Goal: Information Seeking & Learning: Learn about a topic

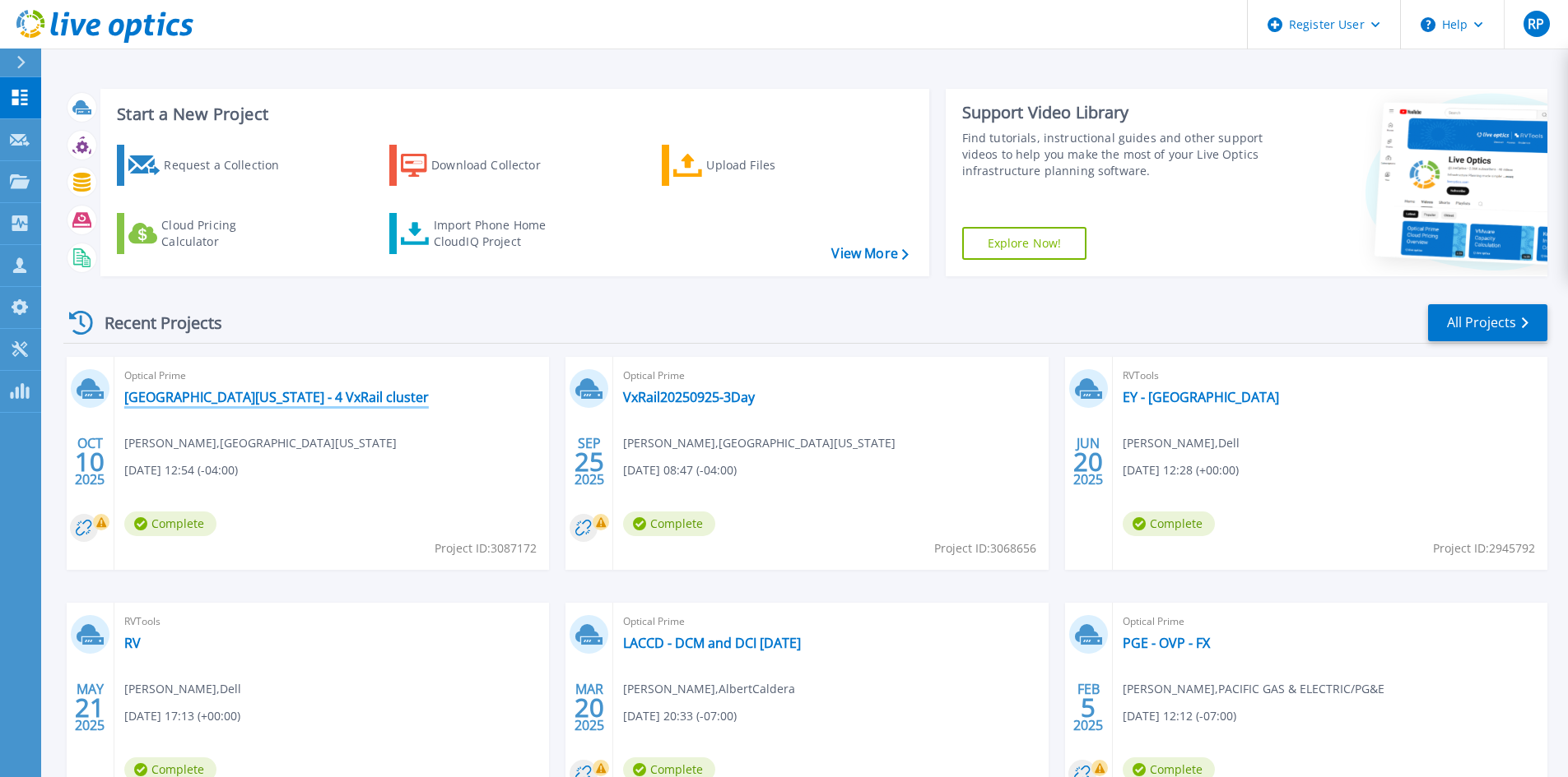
click at [303, 390] on link "[GEOGRAPHIC_DATA][US_STATE] - 4 VxRail cluster" at bounding box center [276, 397] width 304 height 16
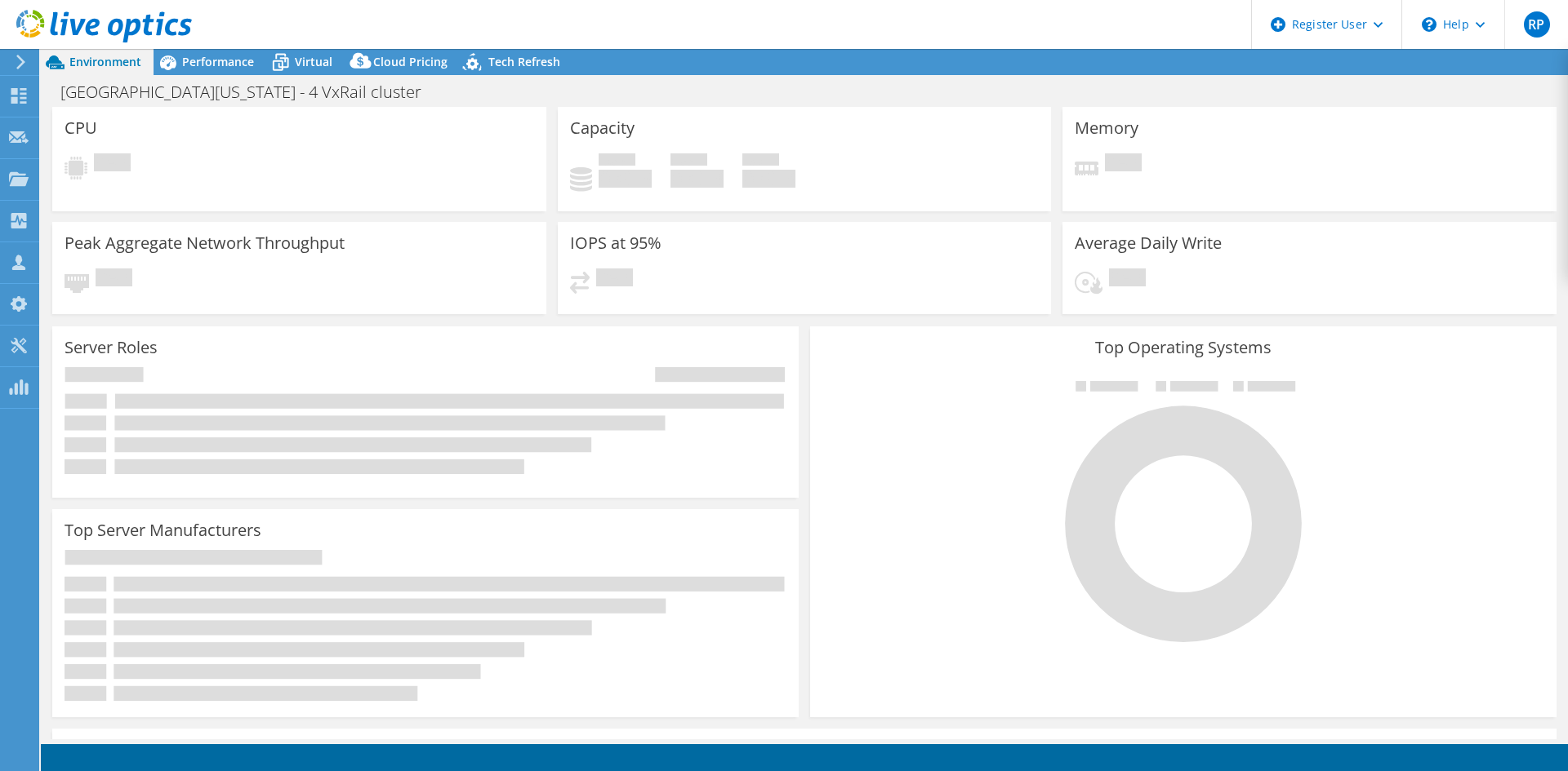
select select "USD"
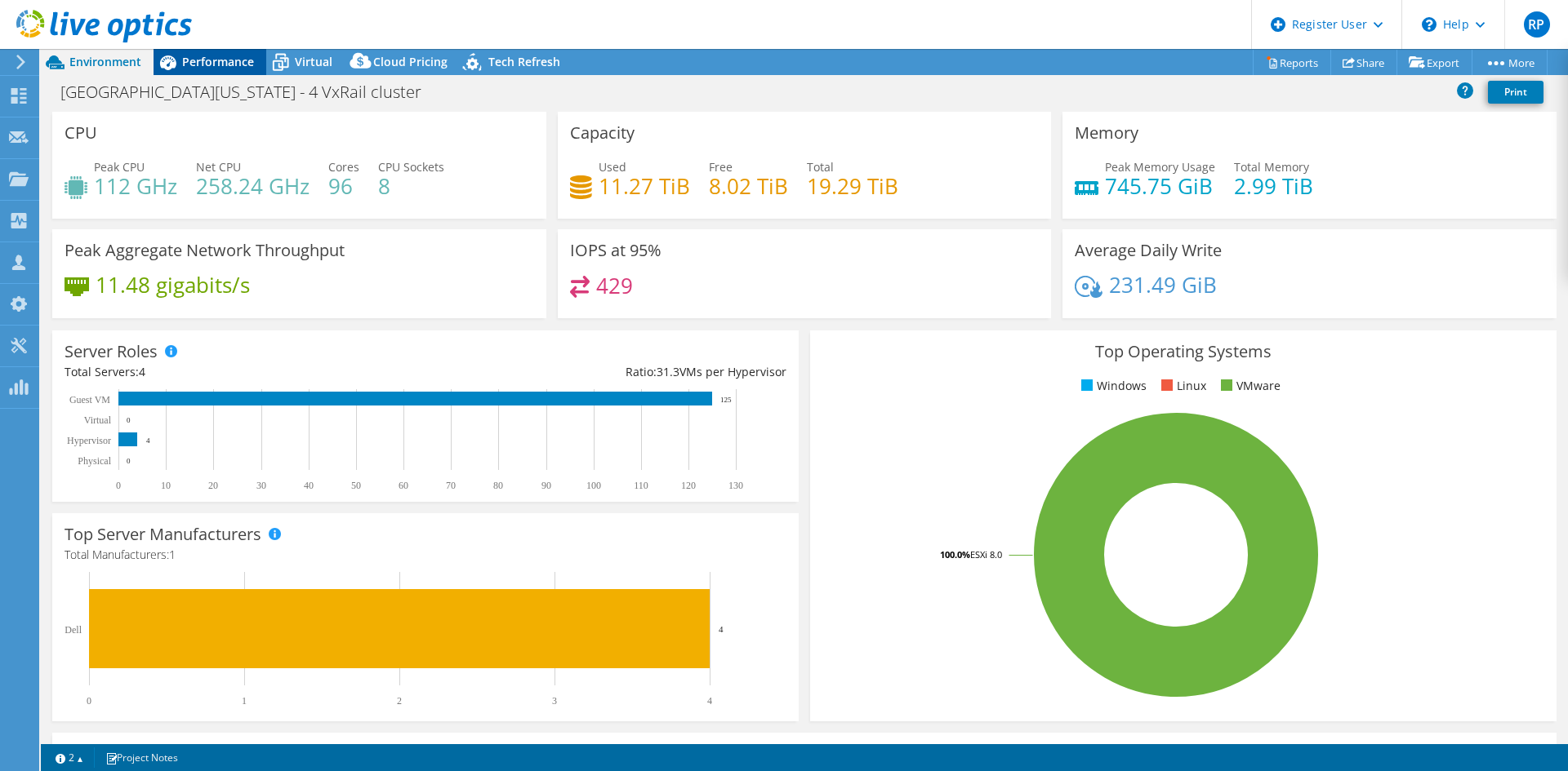
click at [206, 72] on div "Performance" at bounding box center [210, 62] width 113 height 26
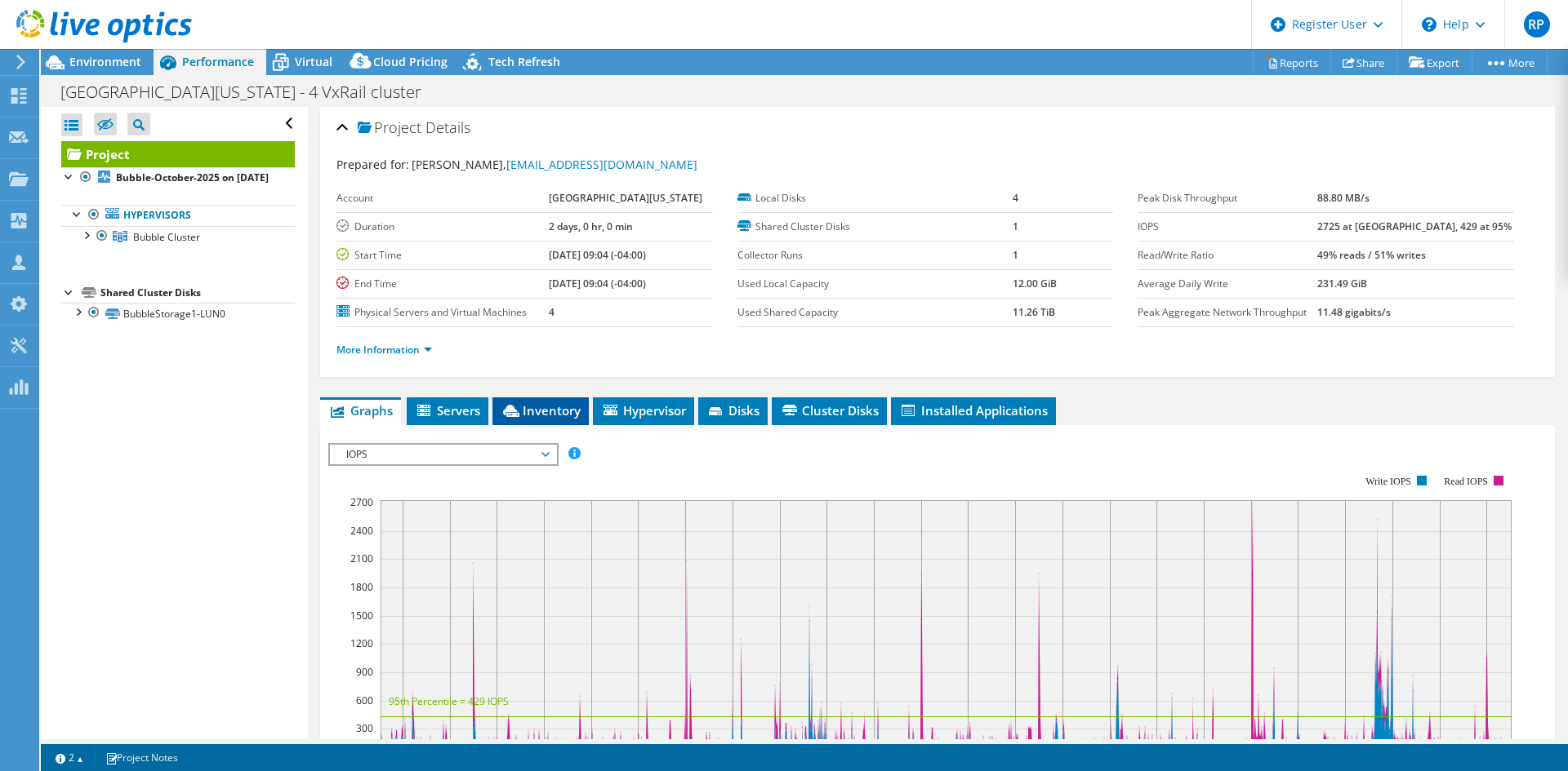
click at [532, 404] on span "Inventory" at bounding box center [541, 410] width 80 height 16
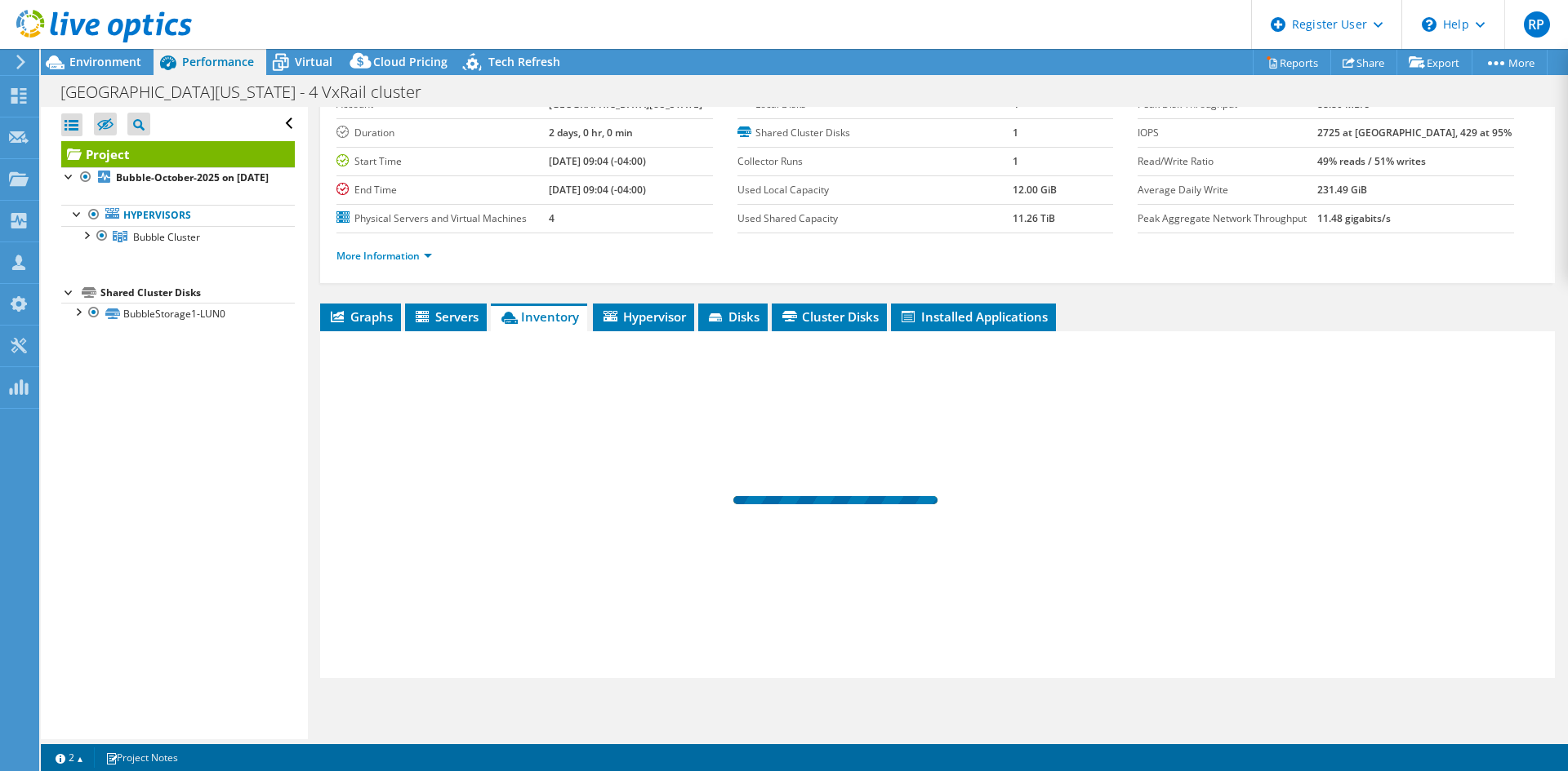
scroll to position [95, 0]
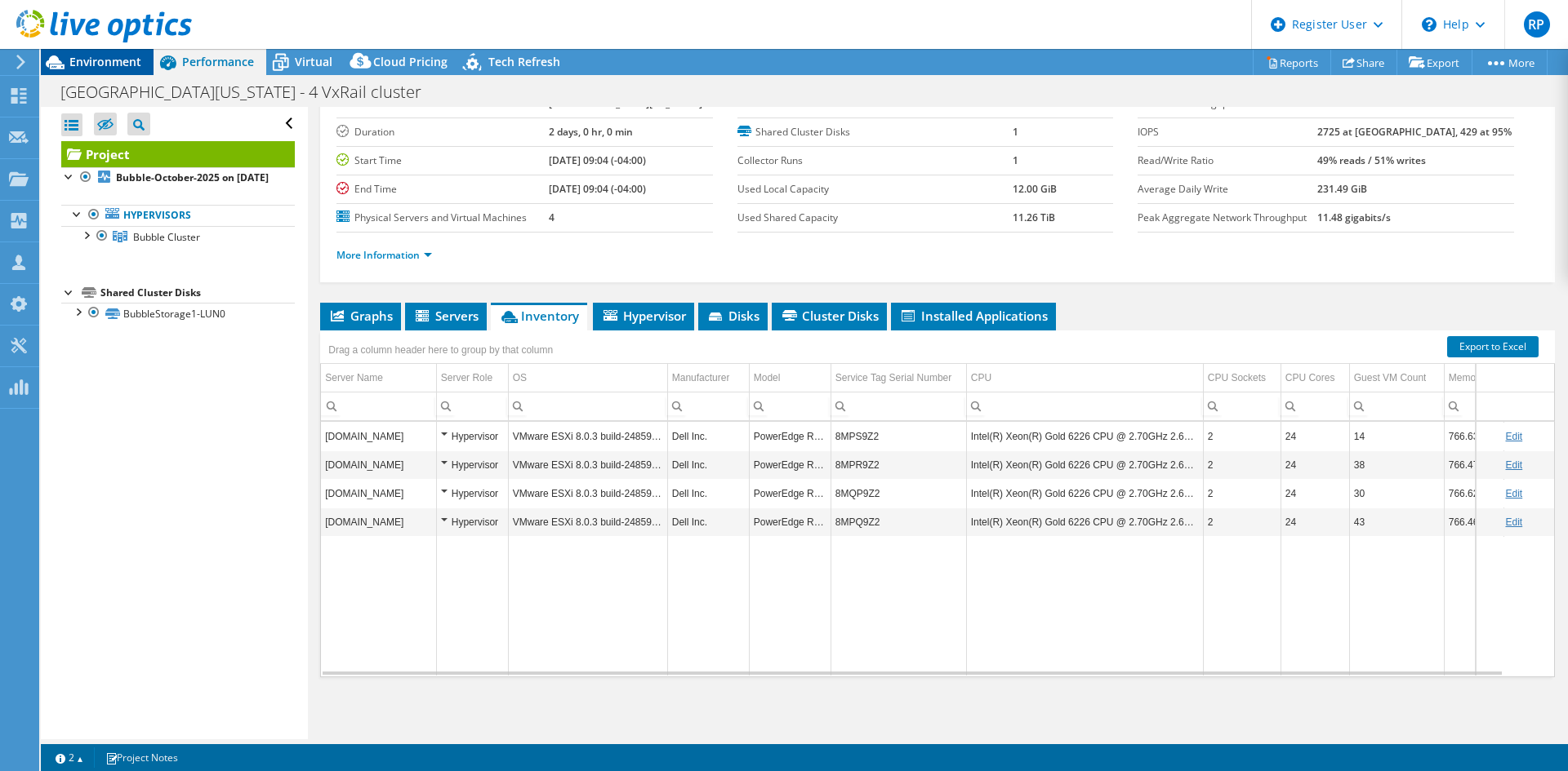
click at [86, 65] on span "Environment" at bounding box center [105, 62] width 72 height 15
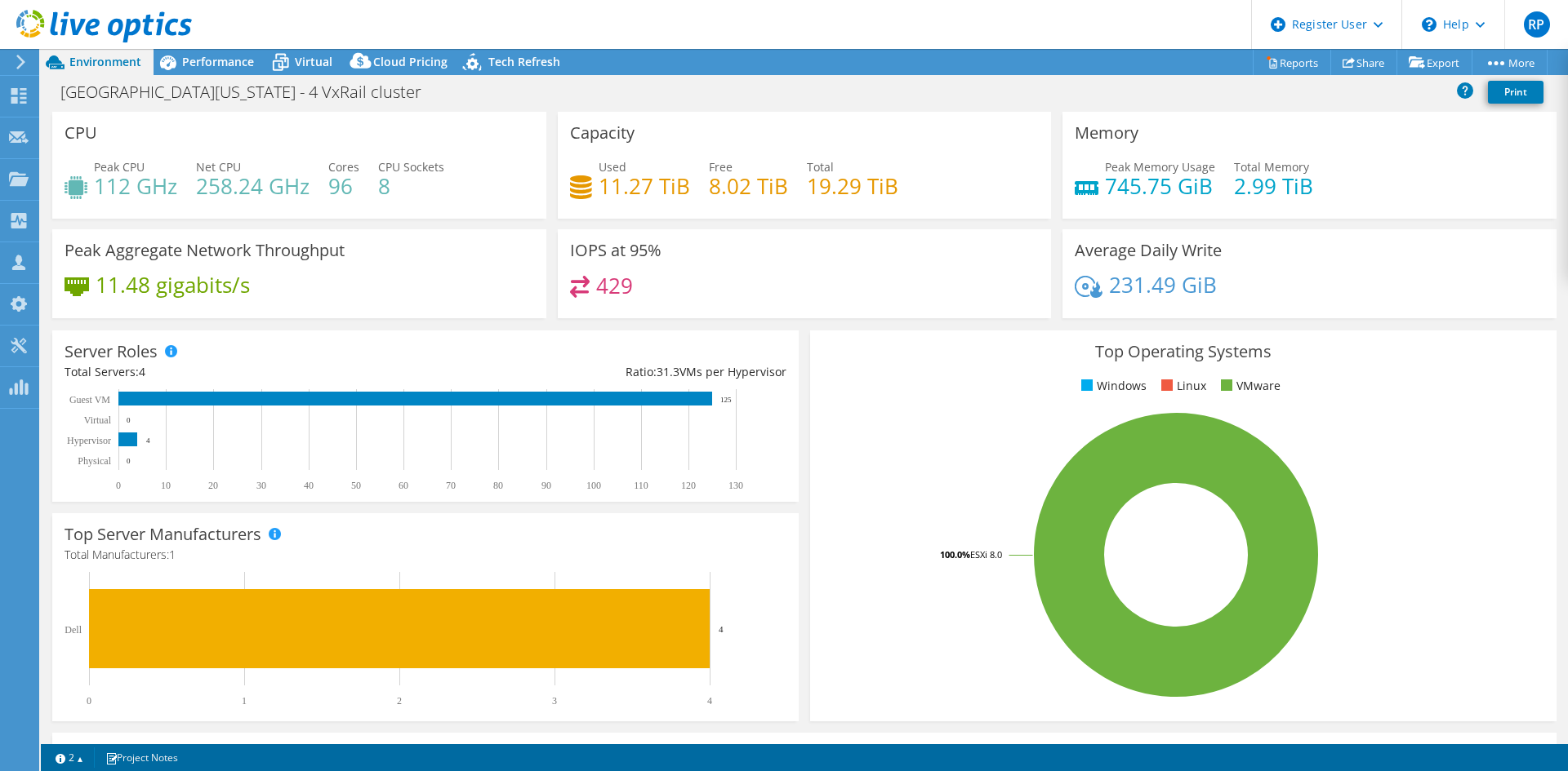
click at [310, 45] on header "RP Dell User Rajat Palkar Rajat.Palkar@dell.com Dell My Profile Log Out \n Help…" at bounding box center [784, 24] width 1568 height 49
click at [297, 67] on span "Virtual" at bounding box center [314, 62] width 38 height 15
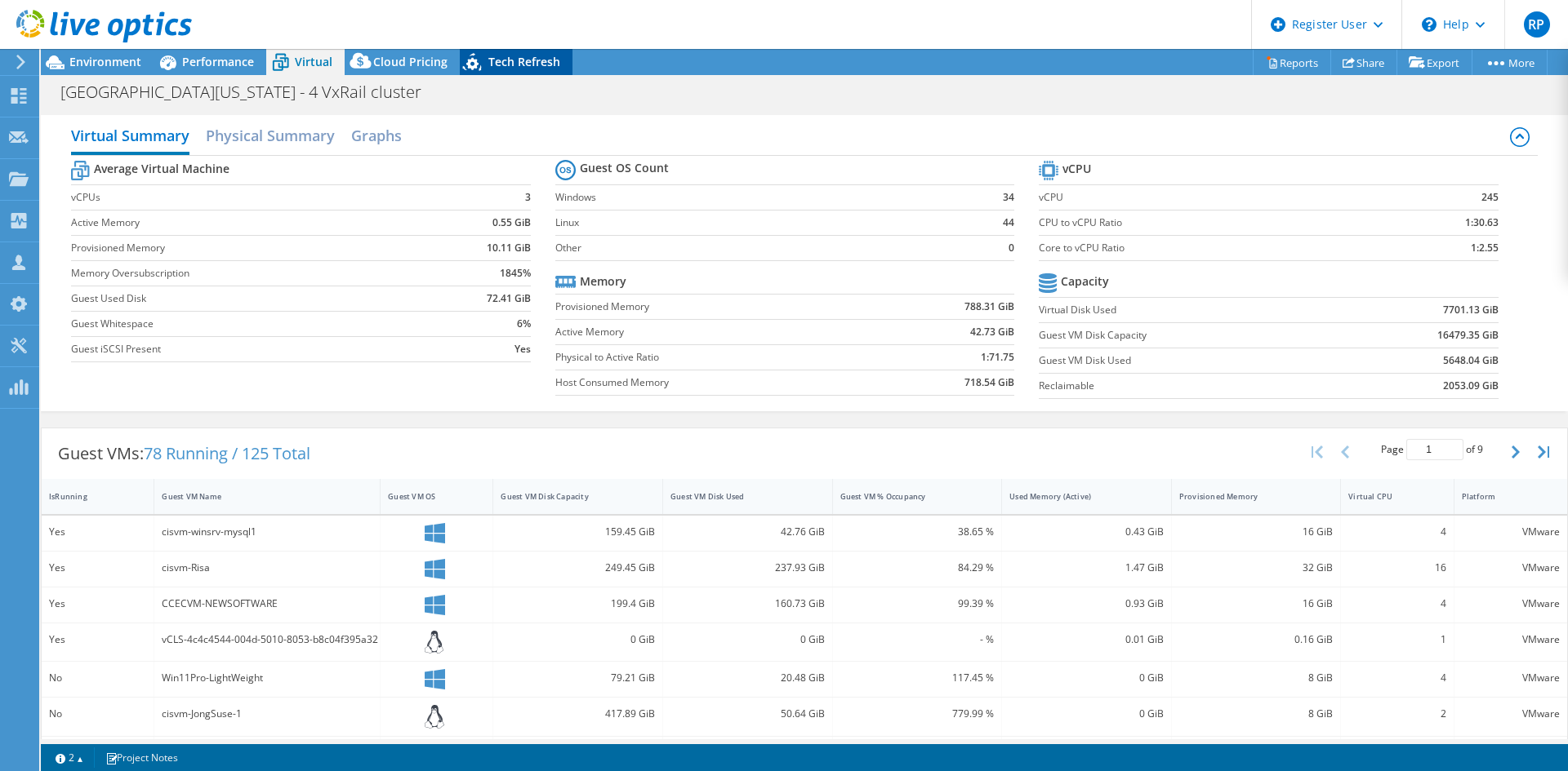
click at [518, 57] on span "Tech Refresh" at bounding box center [524, 62] width 72 height 15
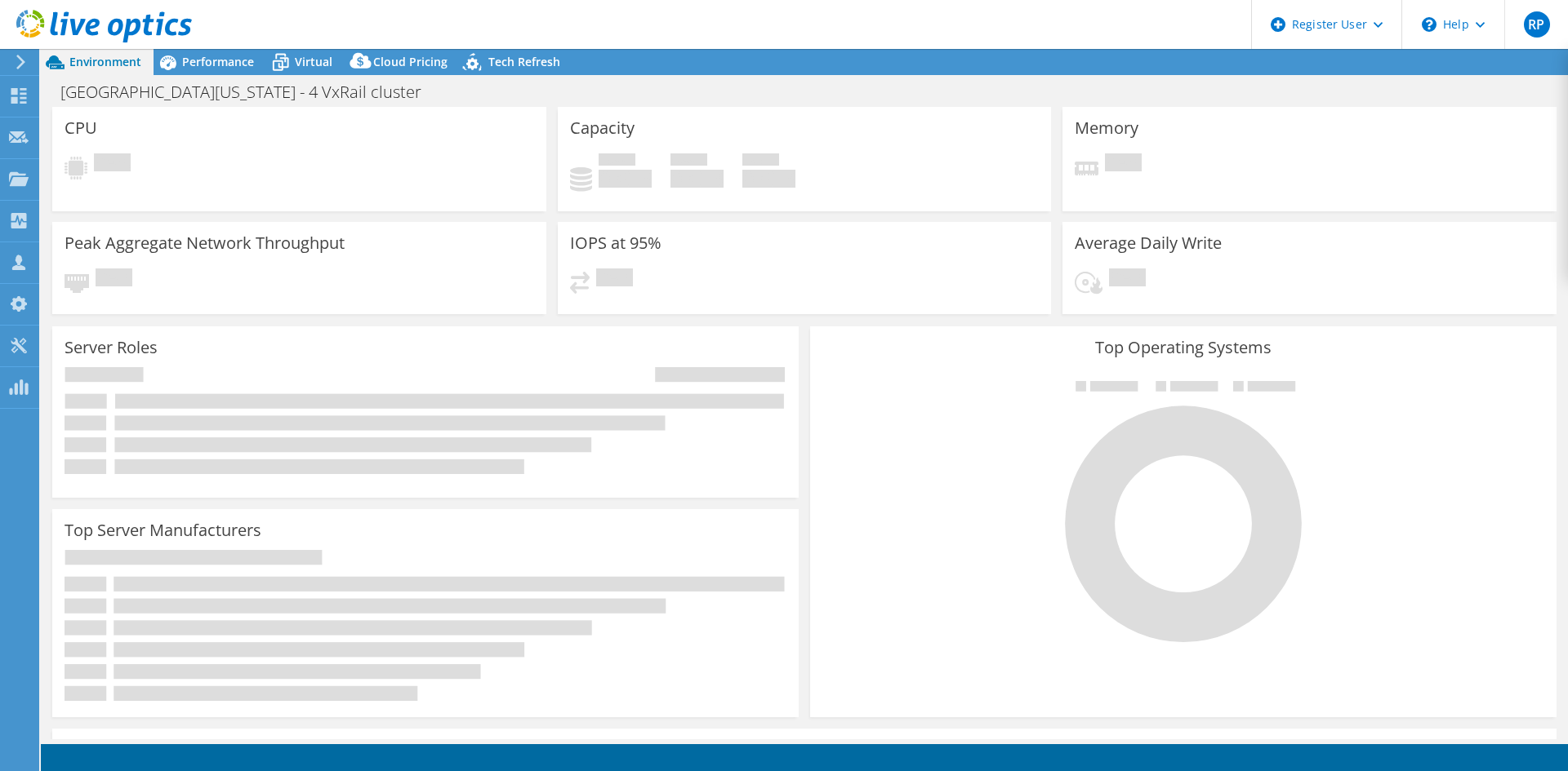
select select "SelectRegion"
select select "USD"
